Goal: Transaction & Acquisition: Purchase product/service

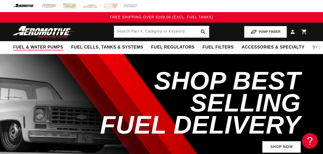
click at [20, 49] on span "Fuel & Water Pumps" at bounding box center [38, 48] width 50 height 6
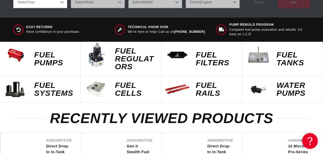
scroll to position [216, 0]
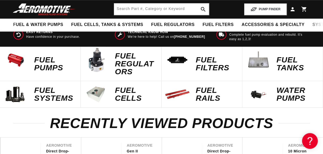
click at [23, 60] on img at bounding box center [16, 60] width 26 height 26
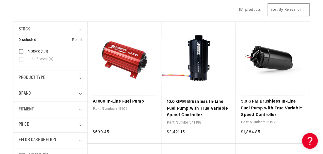
scroll to position [113, 0]
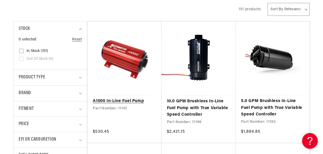
click at [106, 105] on link "A1000 In-Line Fuel Pump" at bounding box center [124, 101] width 63 height 7
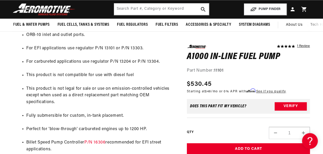
scroll to position [271, 0]
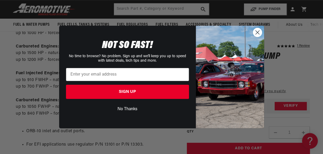
click at [254, 33] on circle "Close dialog" at bounding box center [257, 32] width 9 height 9
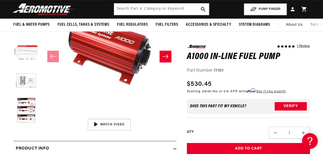
scroll to position [91, 0]
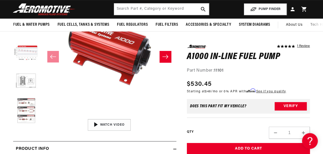
click at [23, 112] on button "Load image 6 in gallery view" at bounding box center [26, 111] width 26 height 26
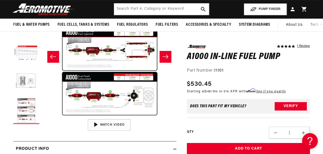
scroll to position [0, 671]
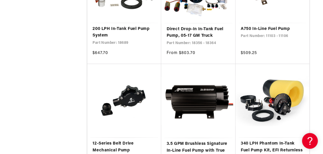
scroll to position [780, 0]
